Goal: Book appointment/travel/reservation

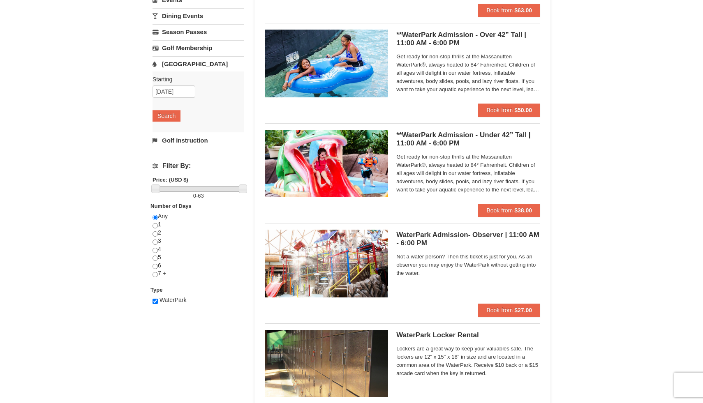
scroll to position [163, 0]
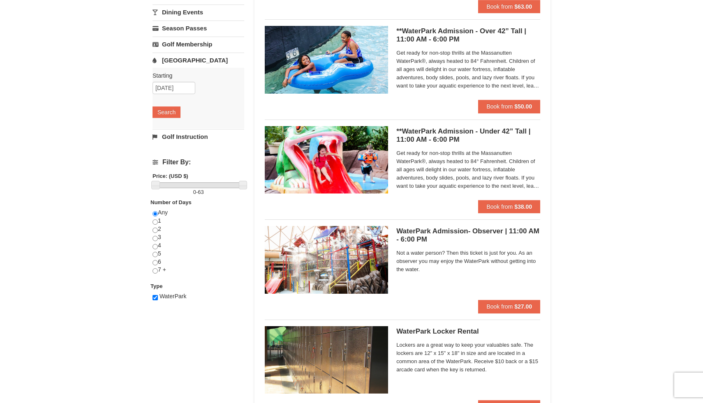
click at [334, 160] on img at bounding box center [326, 159] width 123 height 67
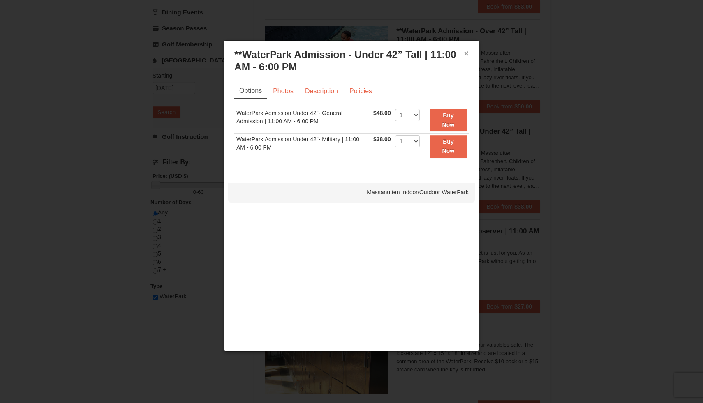
click at [465, 54] on button "×" at bounding box center [466, 53] width 5 height 8
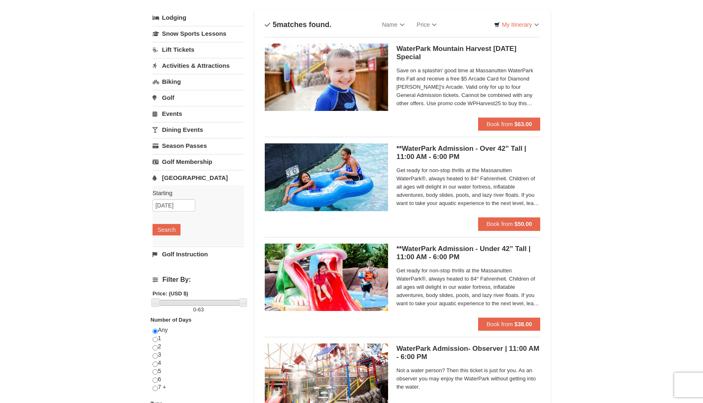
scroll to position [0, 0]
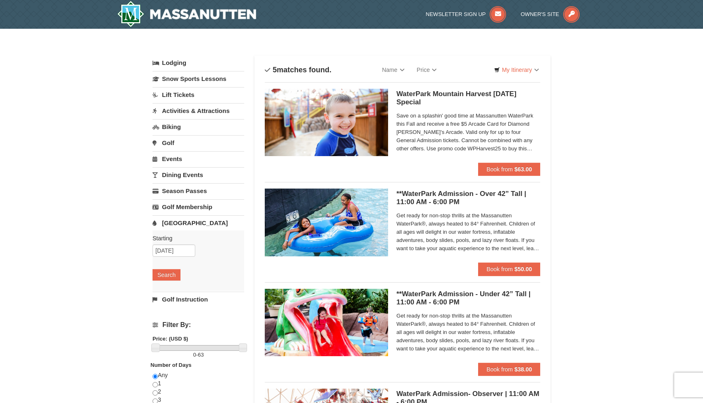
click at [176, 160] on link "Events" at bounding box center [199, 158] width 92 height 15
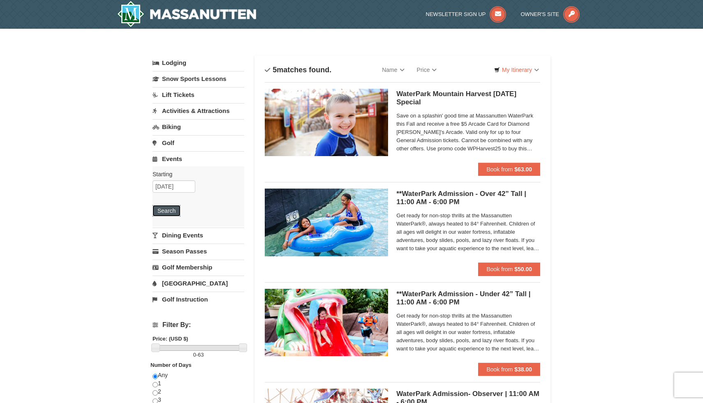
click at [170, 208] on button "Search" at bounding box center [167, 211] width 28 height 12
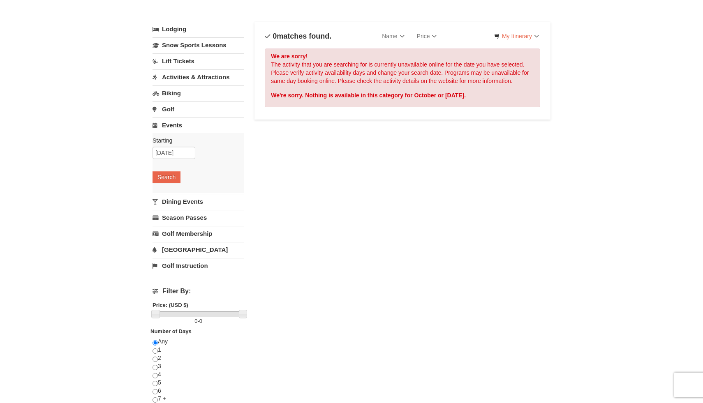
scroll to position [36, 0]
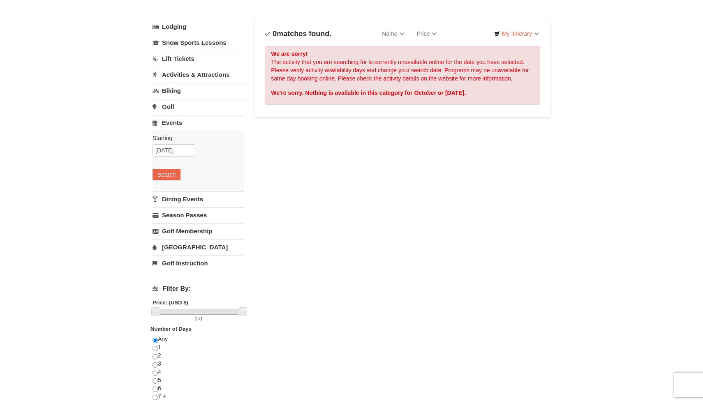
click at [179, 197] on link "Dining Events" at bounding box center [199, 199] width 92 height 15
click at [168, 192] on button "Search" at bounding box center [167, 191] width 28 height 12
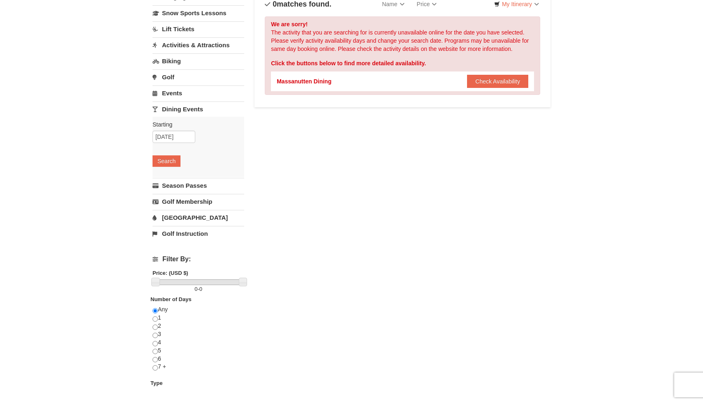
scroll to position [67, 0]
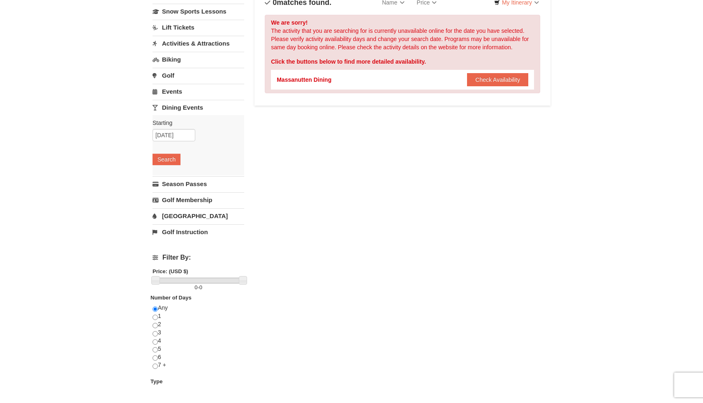
click at [183, 213] on link "[GEOGRAPHIC_DATA]" at bounding box center [199, 216] width 92 height 15
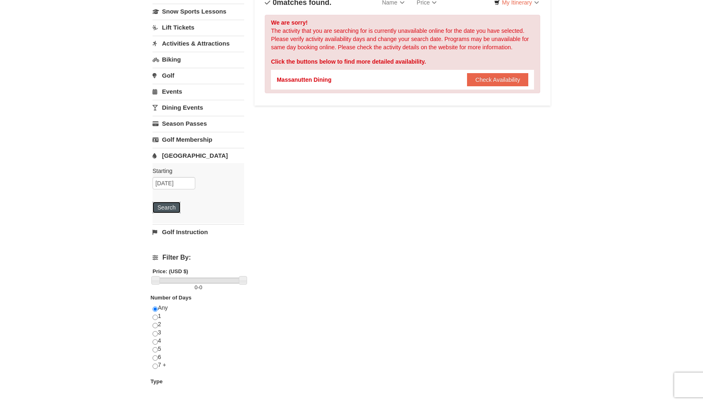
click at [170, 209] on button "Search" at bounding box center [167, 208] width 28 height 12
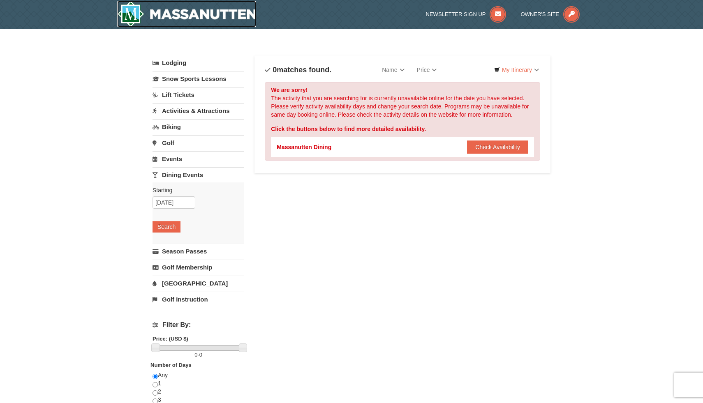
click at [180, 17] on img at bounding box center [186, 14] width 139 height 26
